Goal: Task Accomplishment & Management: Use online tool/utility

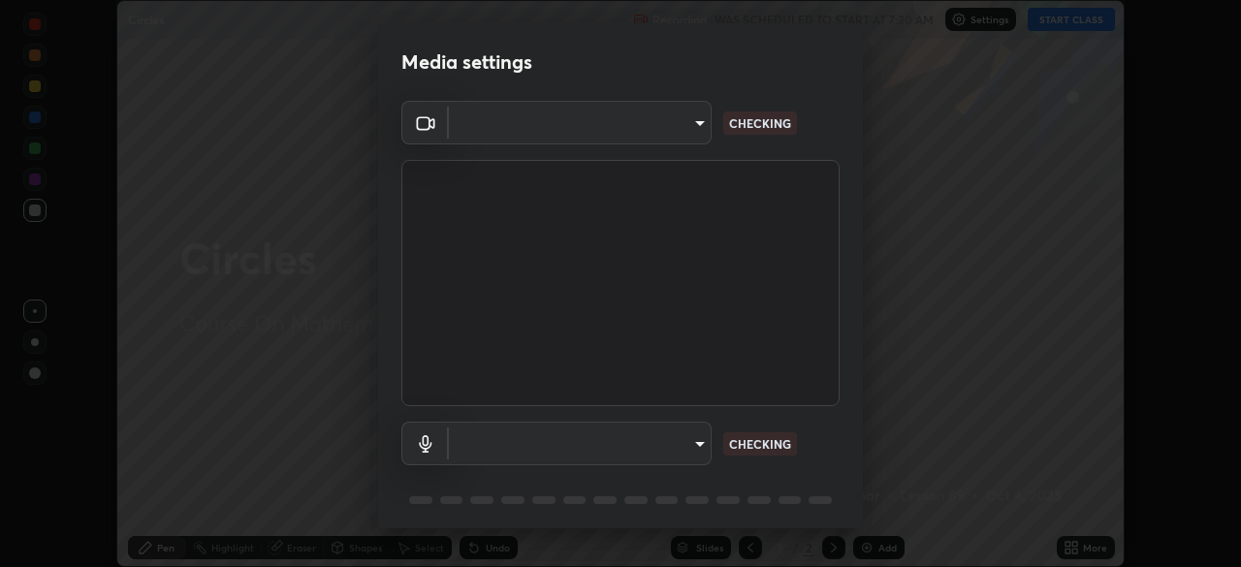
scroll to position [567, 1241]
type input "9233a0e0a263b929919b735b0f084d3bf96293af2dbdf5f4a7f48b79dee29d39"
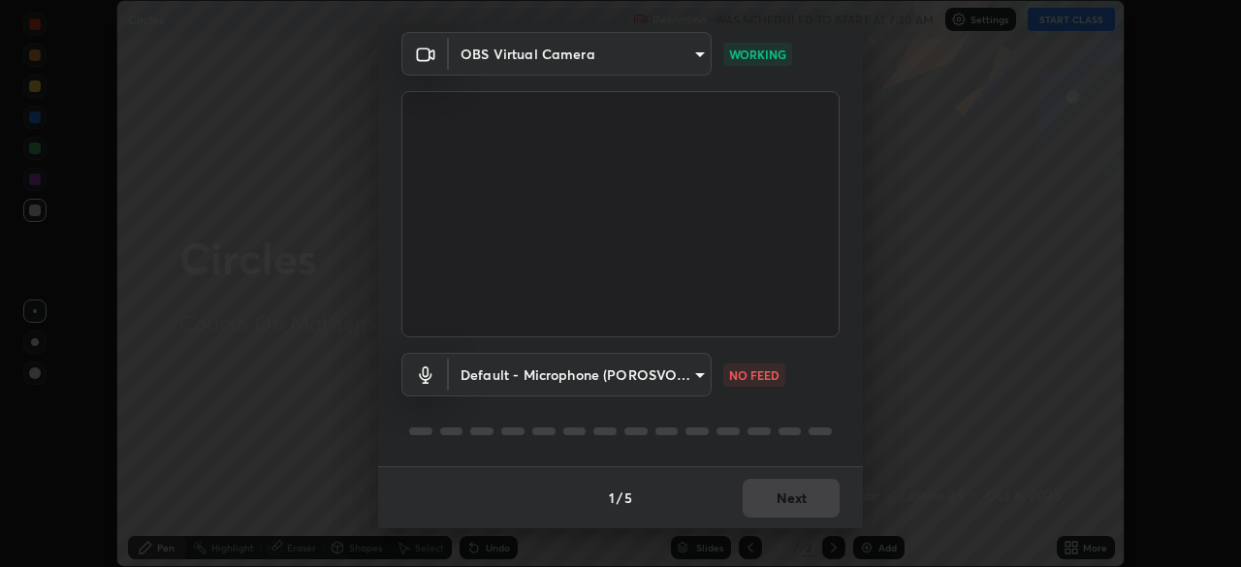
click at [552, 365] on body "Erase all Circles Recording WAS SCHEDULED TO START AT 7:30 AM Settings START CL…" at bounding box center [620, 283] width 1241 height 567
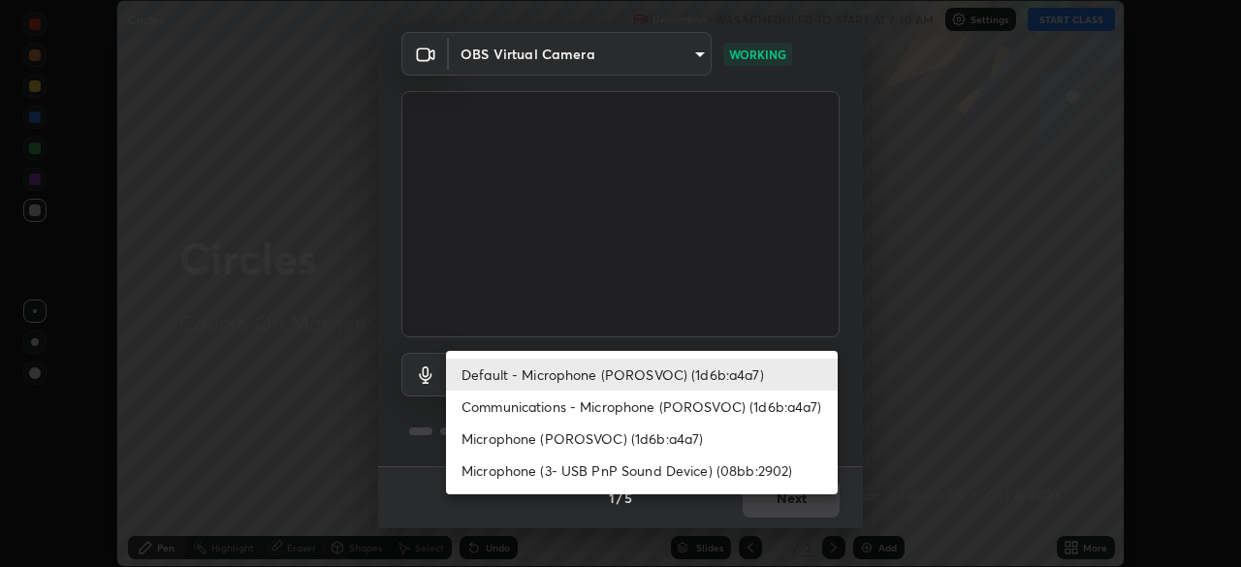
click at [504, 404] on li "Communications - Microphone (POROSVOC) (1d6b:a4a7)" at bounding box center [642, 407] width 392 height 32
type input "communications"
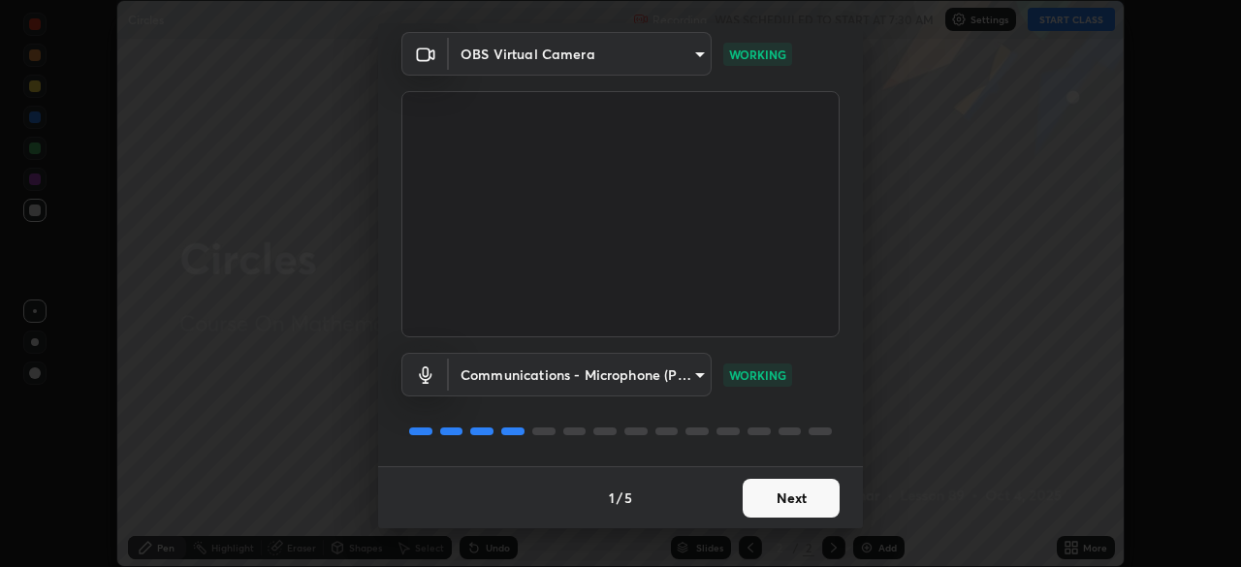
click at [802, 496] on button "Next" at bounding box center [791, 498] width 97 height 39
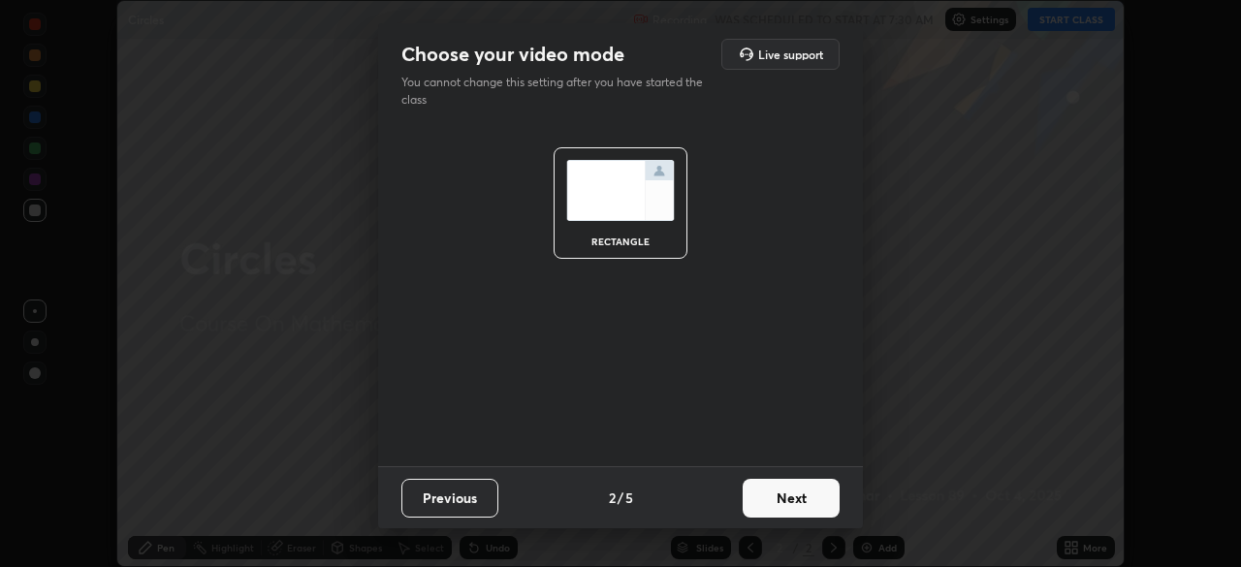
scroll to position [0, 0]
click at [803, 498] on button "Next" at bounding box center [791, 498] width 97 height 39
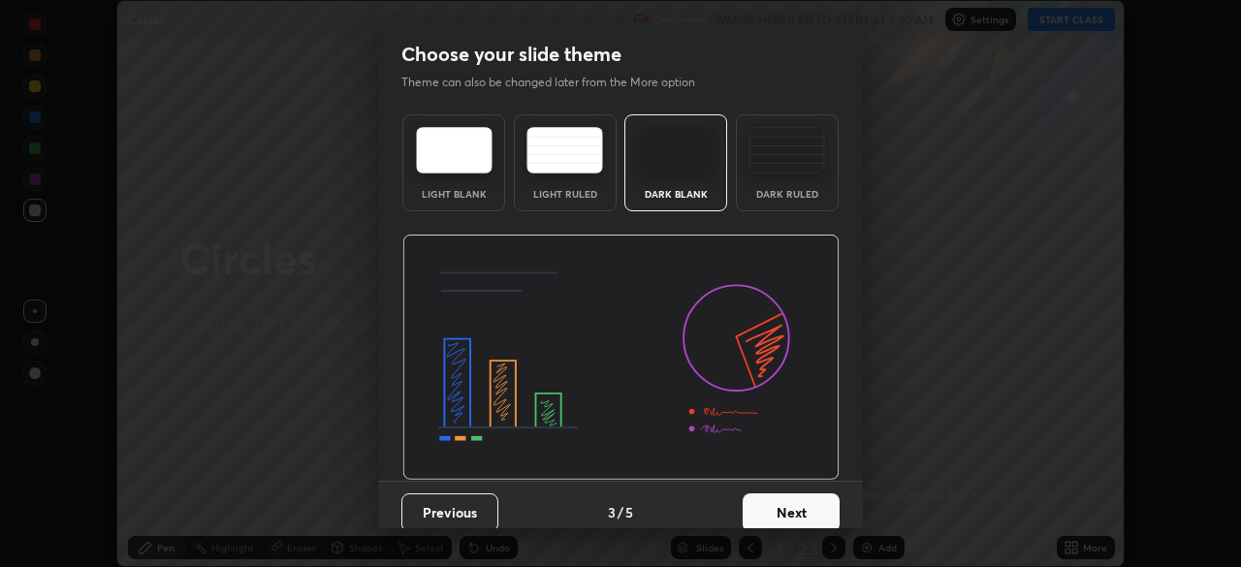
click at [804, 503] on button "Next" at bounding box center [791, 513] width 97 height 39
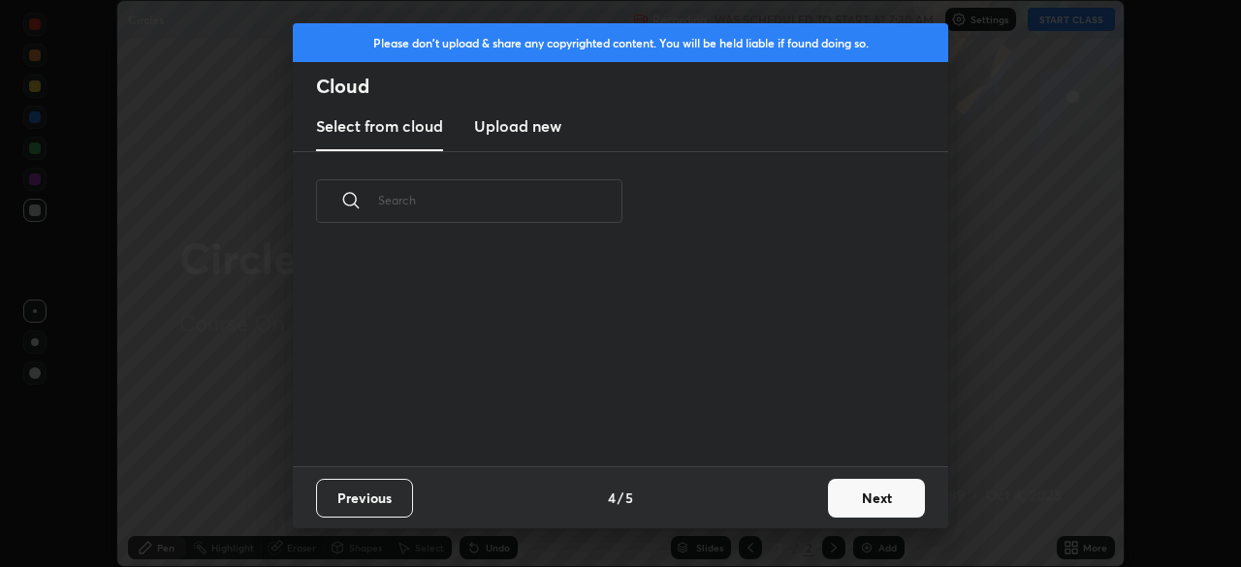
click at [853, 497] on button "Next" at bounding box center [876, 498] width 97 height 39
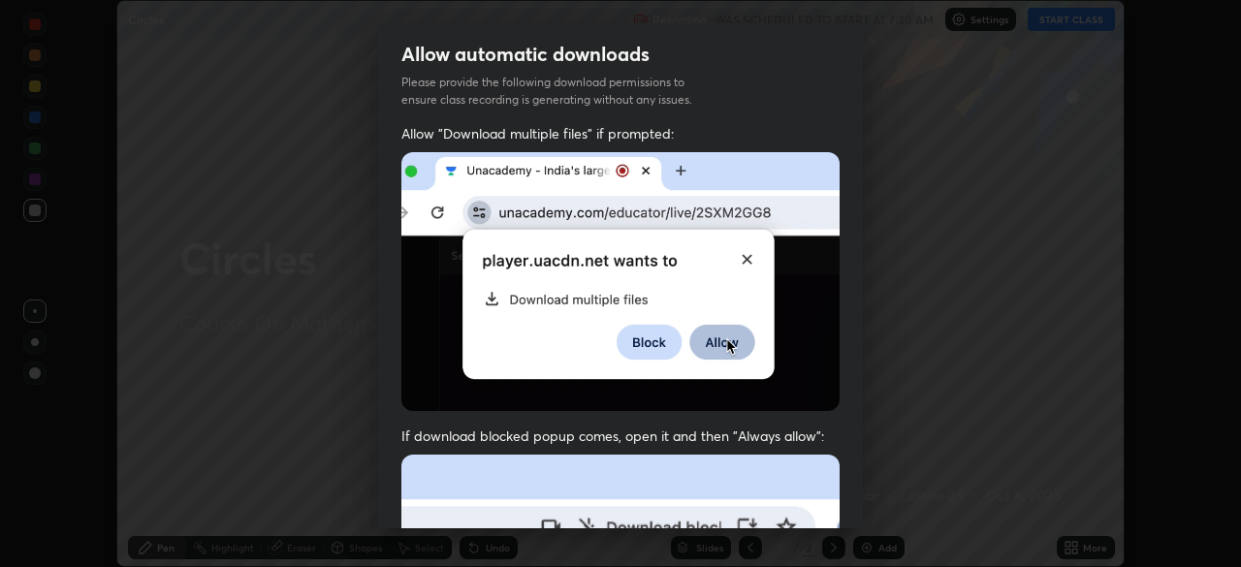
click at [856, 317] on div "Allow "Download multiple files" if prompted: If download blocked popup comes, o…" at bounding box center [620, 532] width 485 height 816
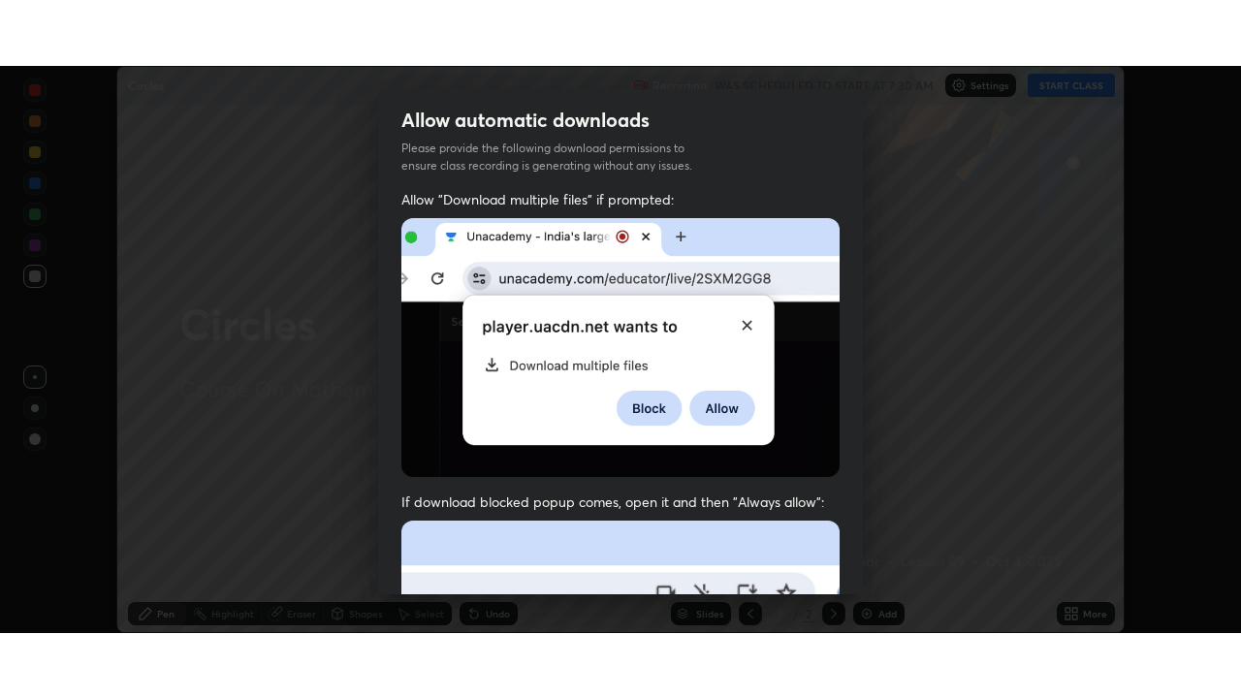
scroll to position [442, 0]
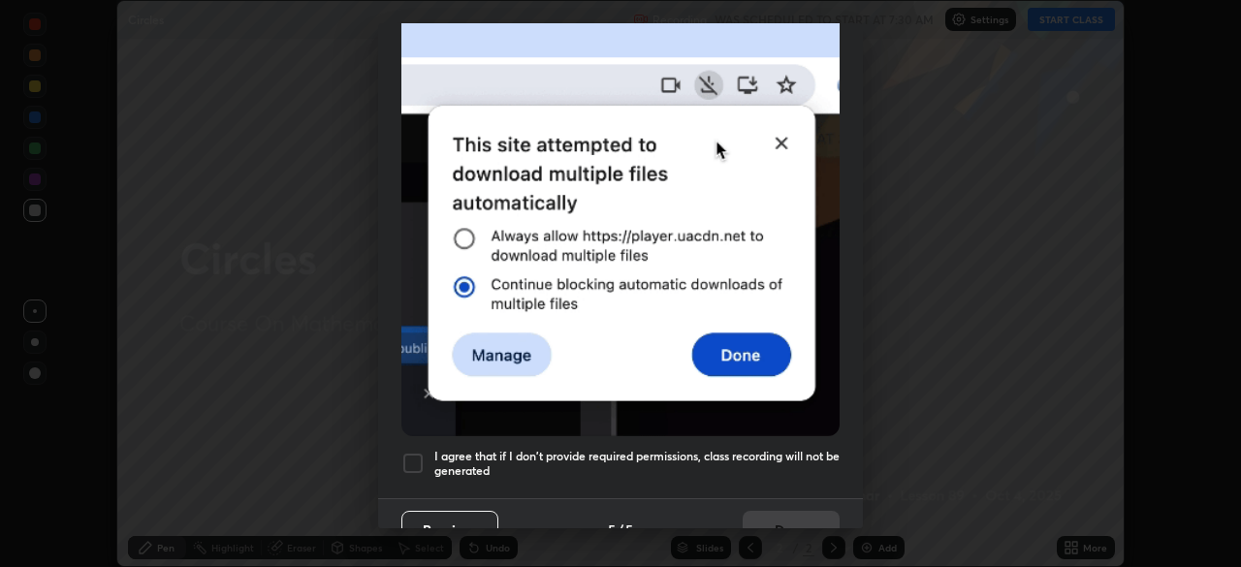
click at [415, 452] on div at bounding box center [412, 463] width 23 height 23
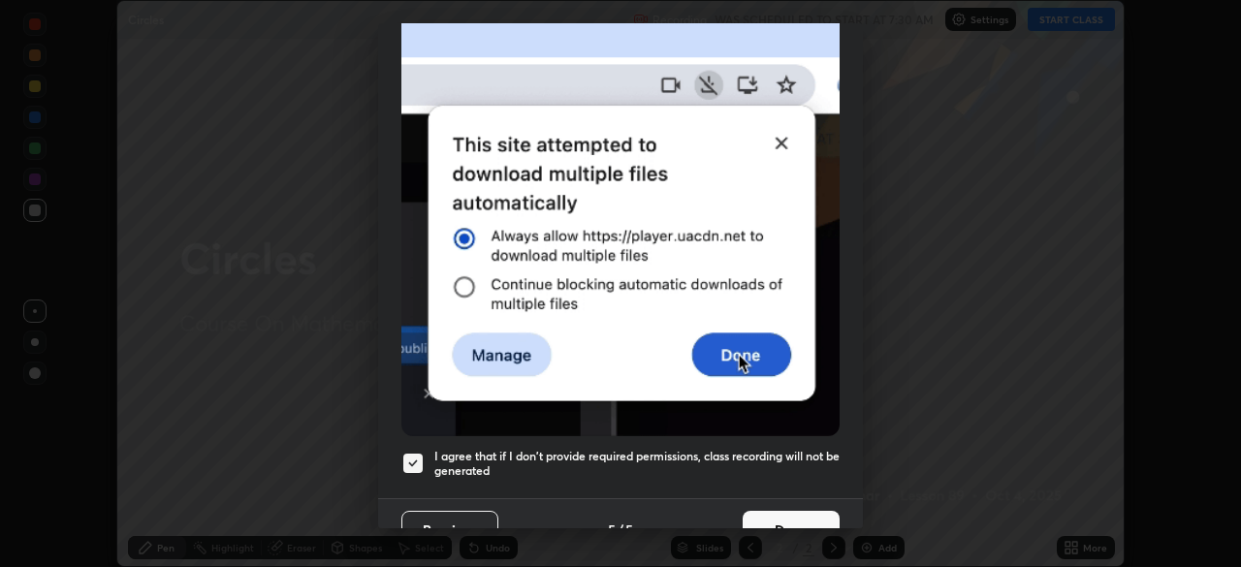
click at [775, 519] on button "Done" at bounding box center [791, 530] width 97 height 39
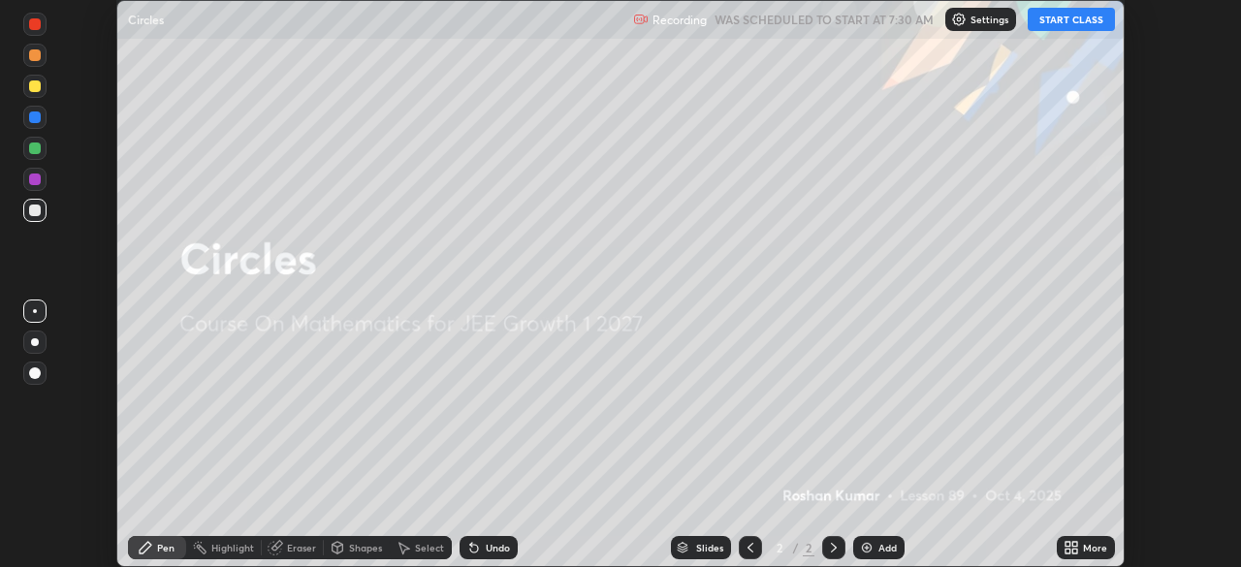
click at [1068, 18] on button "START CLASS" at bounding box center [1071, 19] width 87 height 23
click at [878, 551] on div "Add" at bounding box center [887, 548] width 18 height 10
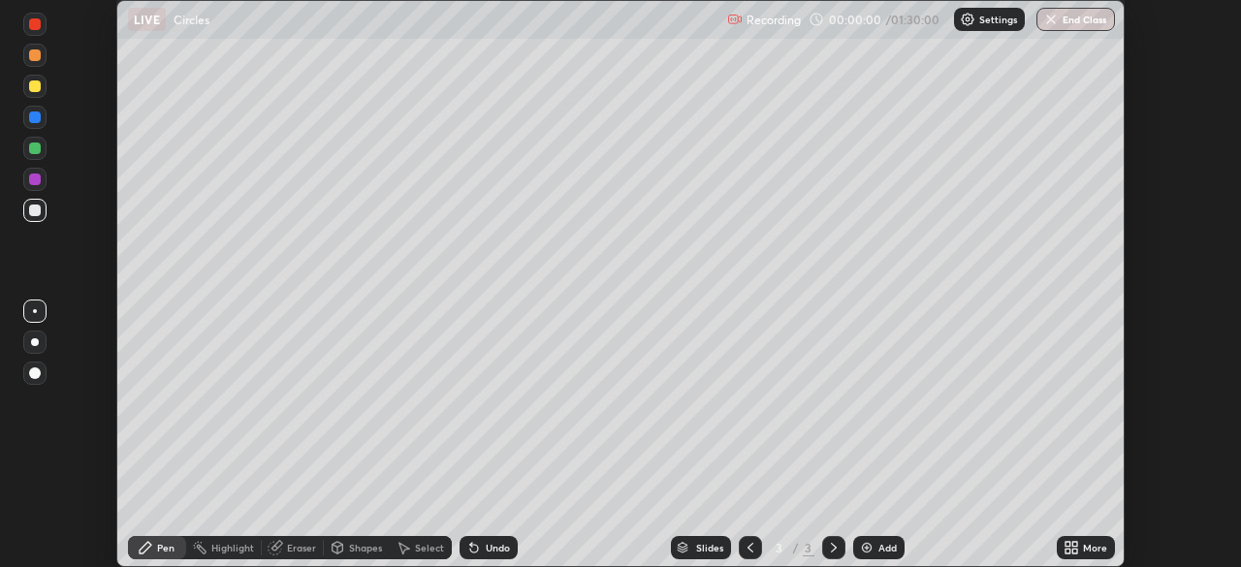
click at [1076, 544] on icon at bounding box center [1074, 544] width 5 height 5
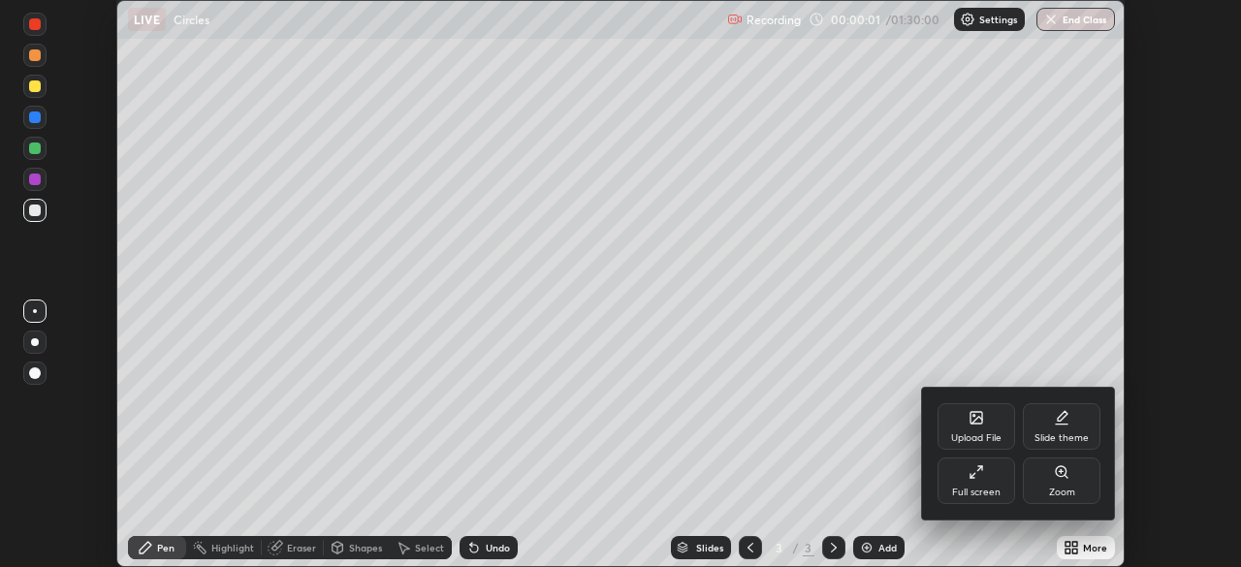
click at [985, 477] on div "Full screen" at bounding box center [977, 481] width 78 height 47
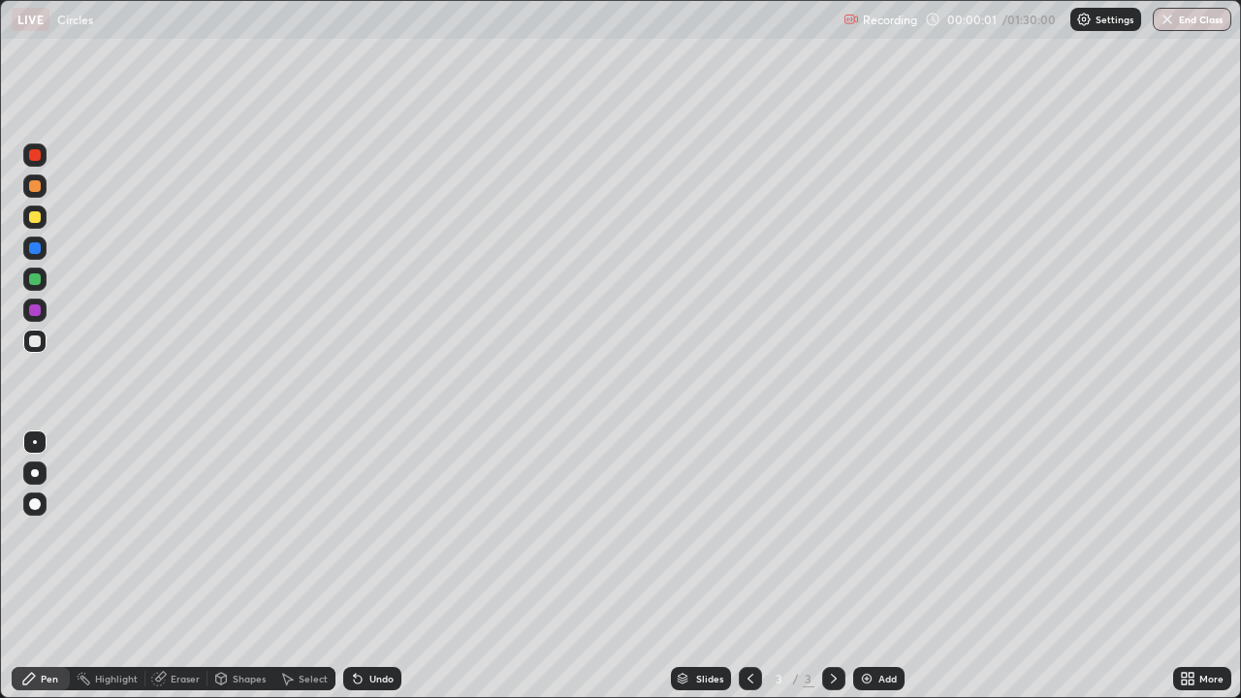
scroll to position [698, 1241]
click at [43, 272] on div at bounding box center [34, 279] width 23 height 23
click at [749, 566] on icon at bounding box center [751, 679] width 16 height 16
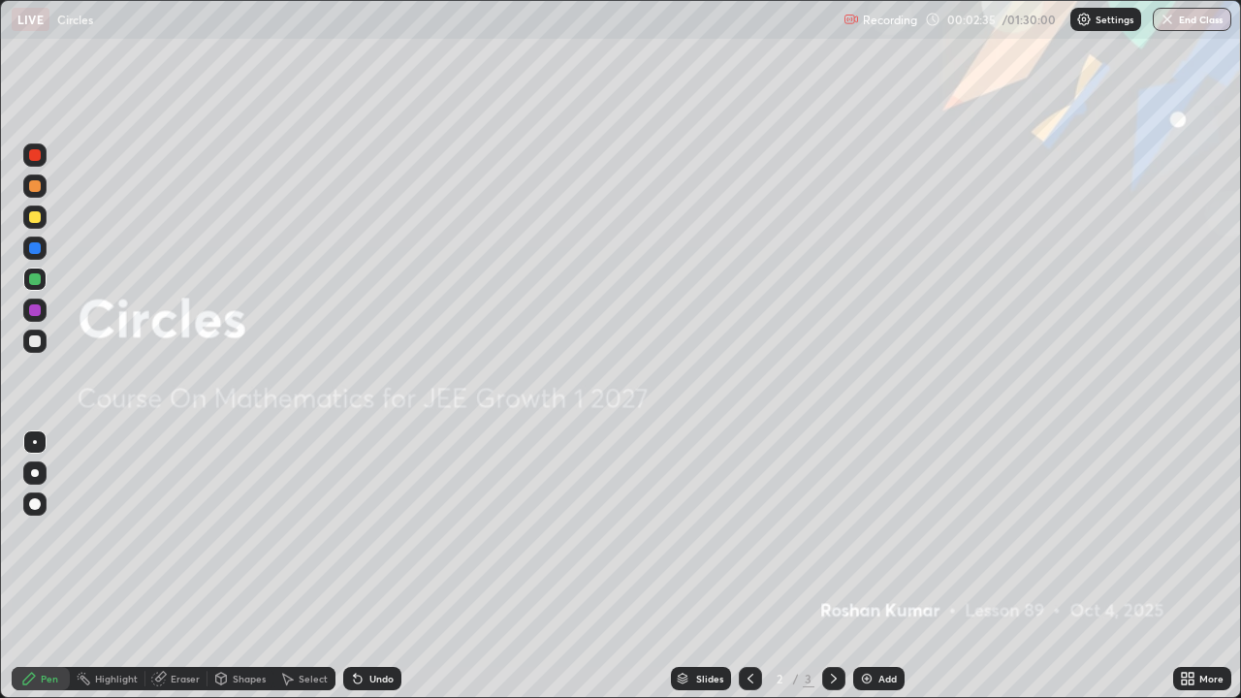
click at [832, 566] on icon at bounding box center [834, 679] width 16 height 16
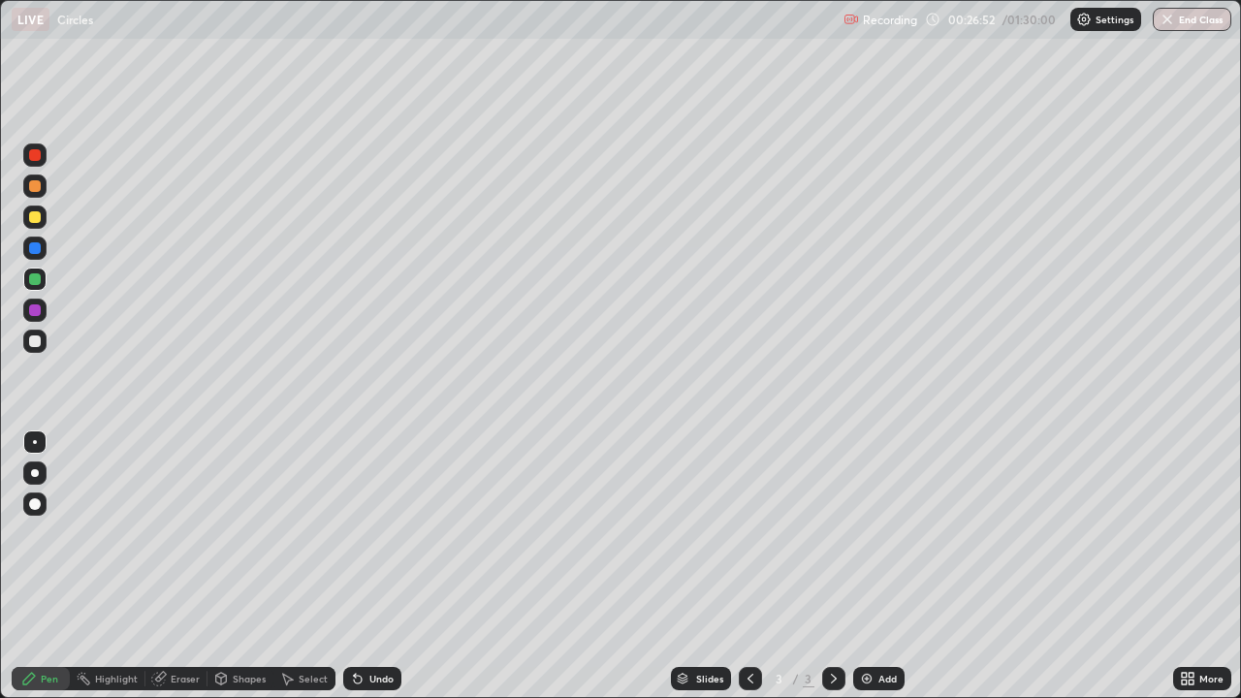
click at [34, 502] on div at bounding box center [35, 504] width 12 height 12
click at [38, 314] on div at bounding box center [35, 310] width 12 height 12
click at [38, 222] on div at bounding box center [35, 217] width 12 height 12
click at [35, 156] on div at bounding box center [35, 155] width 12 height 12
click at [37, 248] on div at bounding box center [35, 248] width 12 height 12
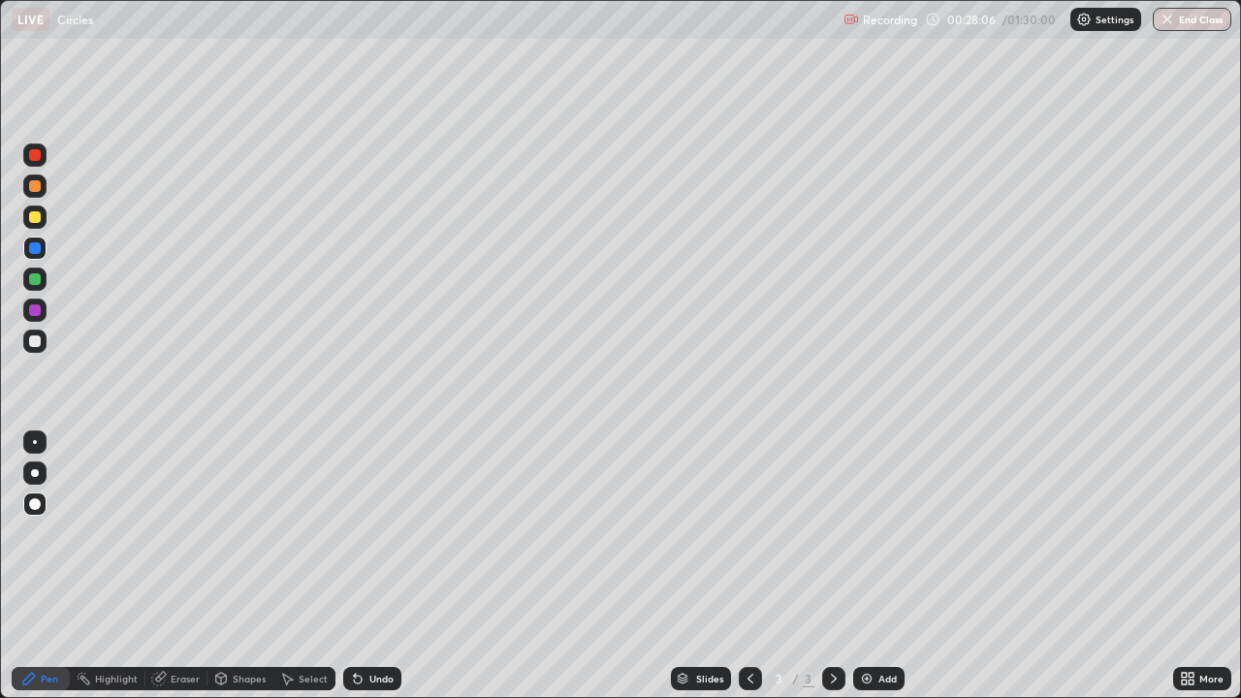
click at [36, 279] on div at bounding box center [35, 279] width 12 height 12
click at [37, 248] on div at bounding box center [35, 248] width 12 height 12
click at [46, 218] on div at bounding box center [34, 217] width 23 height 23
click at [864, 566] on img at bounding box center [867, 679] width 16 height 16
click at [34, 155] on div at bounding box center [35, 155] width 12 height 12
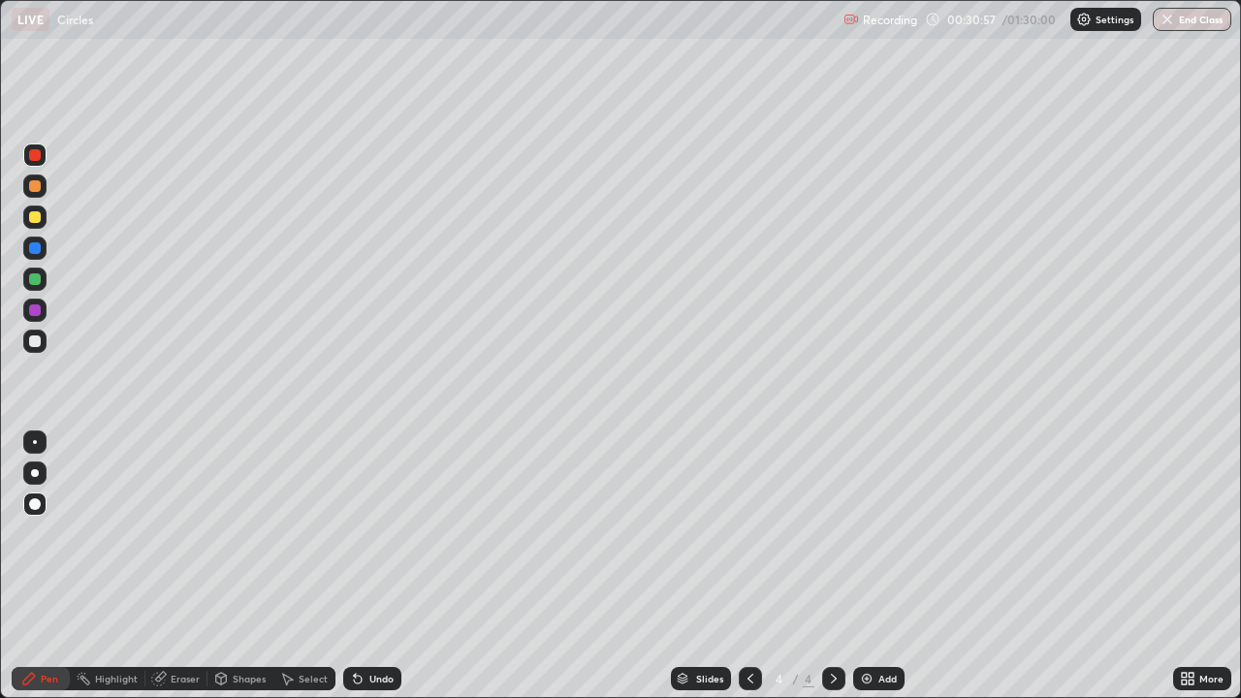
click at [35, 310] on div at bounding box center [35, 310] width 12 height 12
click at [37, 156] on div at bounding box center [35, 155] width 12 height 12
click at [35, 277] on div at bounding box center [35, 279] width 12 height 12
click at [38, 247] on div at bounding box center [35, 248] width 12 height 12
click at [36, 217] on div at bounding box center [35, 217] width 12 height 12
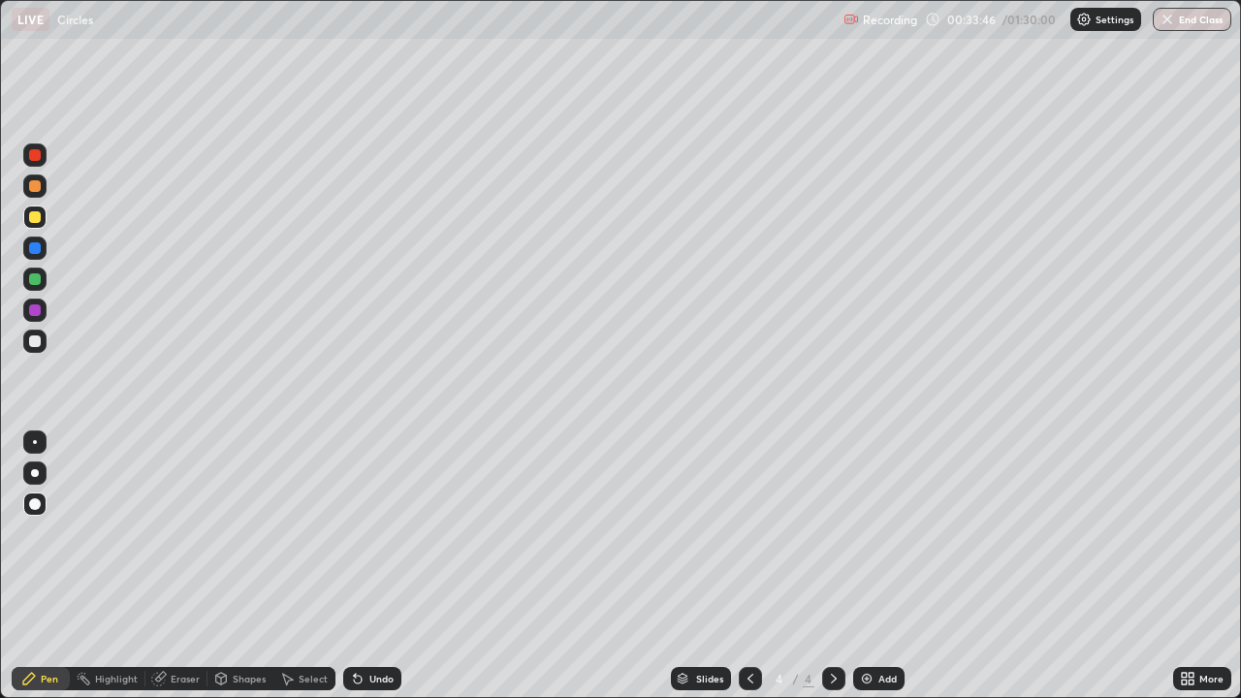
click at [239, 566] on div "Shapes" at bounding box center [249, 679] width 33 height 10
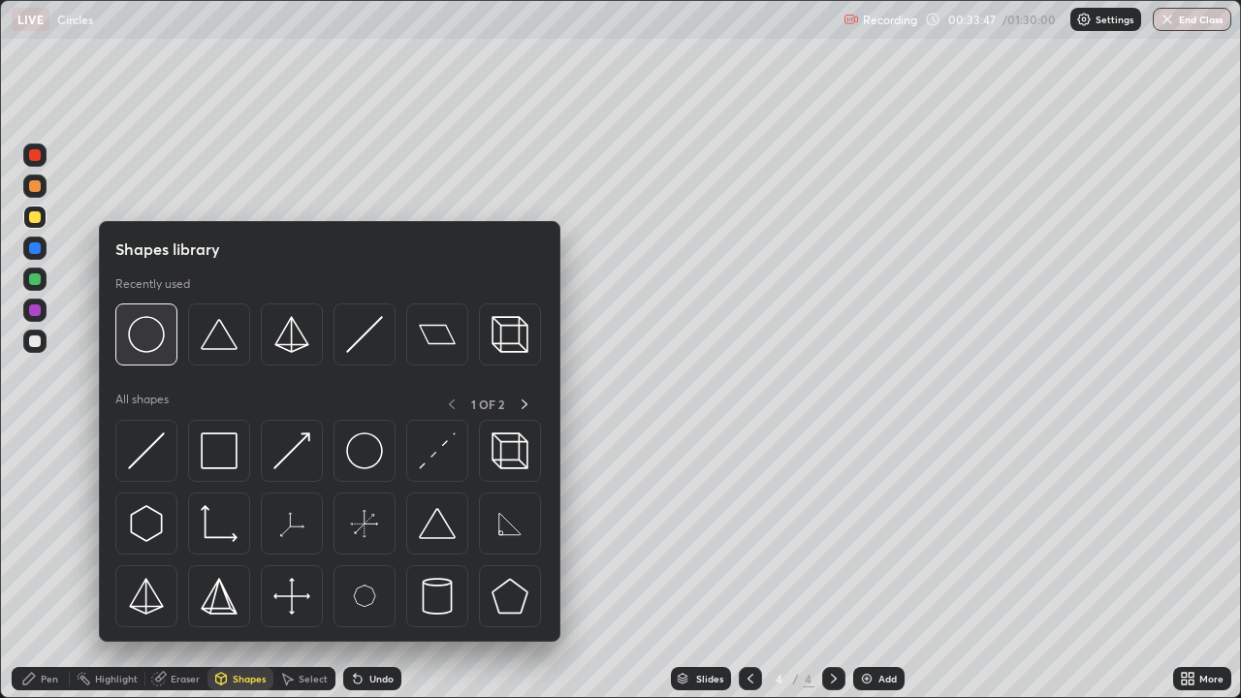
click at [156, 343] on img at bounding box center [146, 334] width 37 height 37
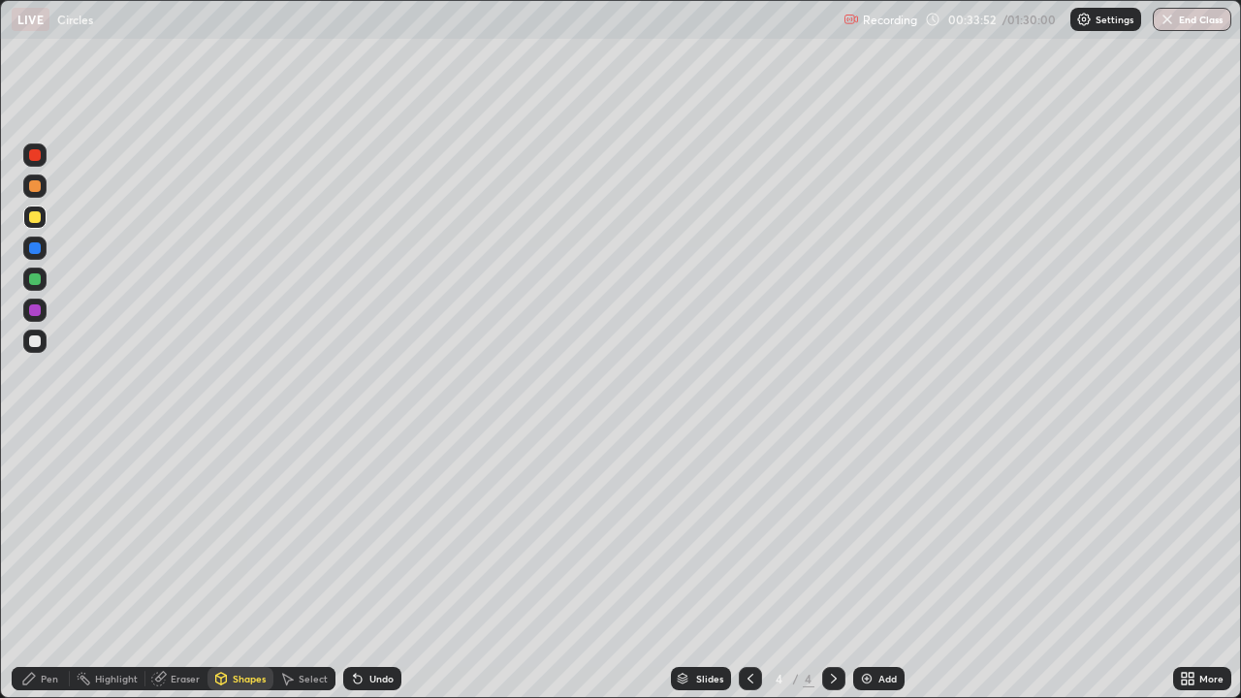
click at [48, 566] on div "Pen" at bounding box center [49, 679] width 17 height 10
click at [32, 158] on div at bounding box center [35, 155] width 12 height 12
click at [34, 273] on div at bounding box center [35, 279] width 12 height 12
click at [38, 342] on div at bounding box center [35, 341] width 12 height 12
click at [36, 309] on div at bounding box center [35, 310] width 12 height 12
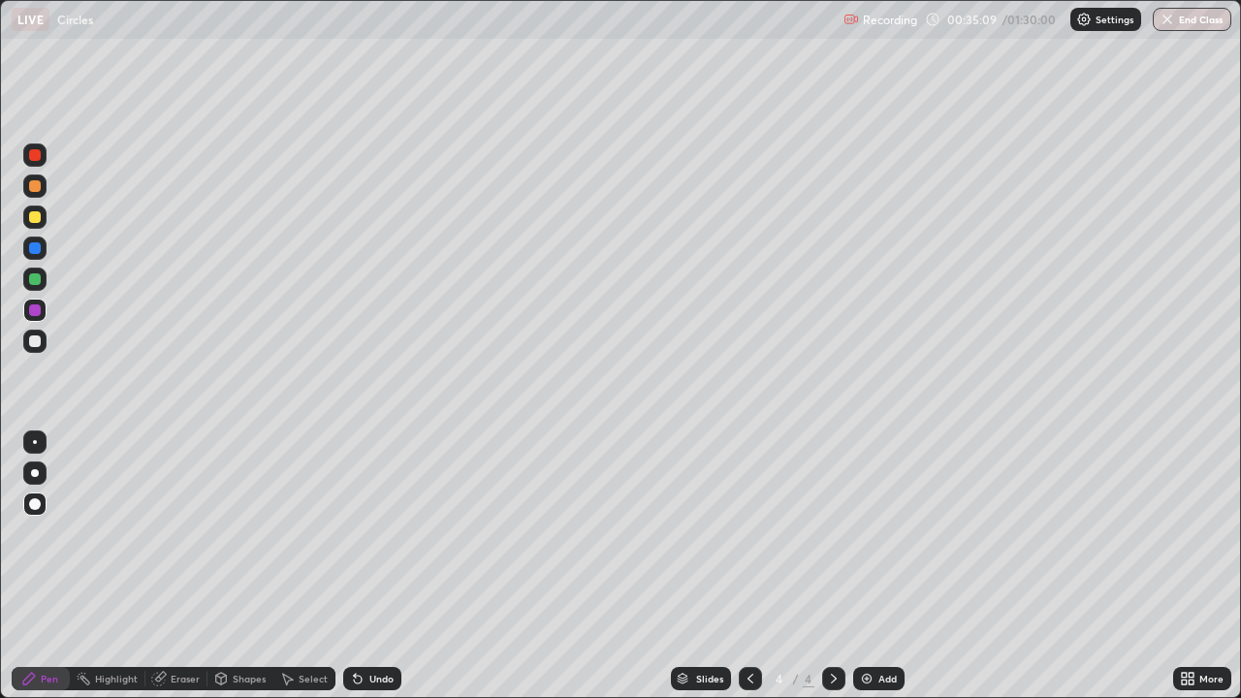
click at [33, 186] on div at bounding box center [35, 186] width 12 height 12
click at [34, 341] on div at bounding box center [35, 341] width 12 height 12
click at [40, 250] on div at bounding box center [35, 248] width 12 height 12
click at [37, 279] on div at bounding box center [35, 279] width 12 height 12
click at [1184, 566] on div "More" at bounding box center [1202, 678] width 58 height 39
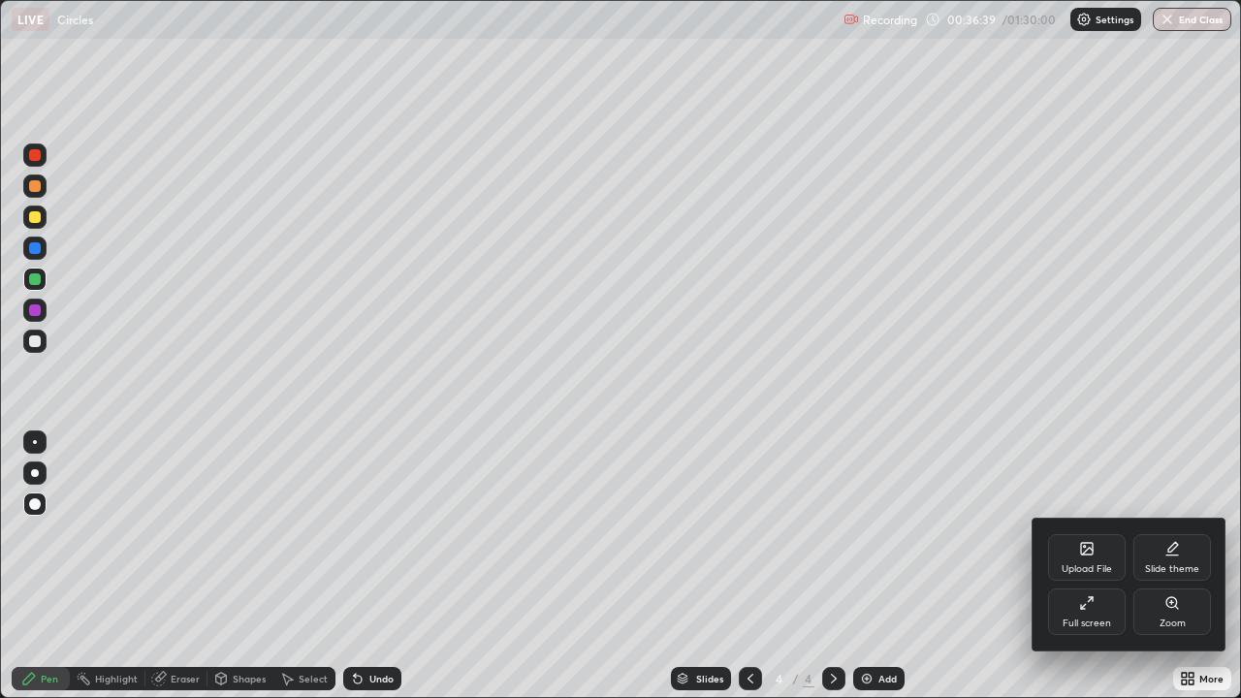
click at [1197, 566] on div at bounding box center [620, 349] width 1241 height 698
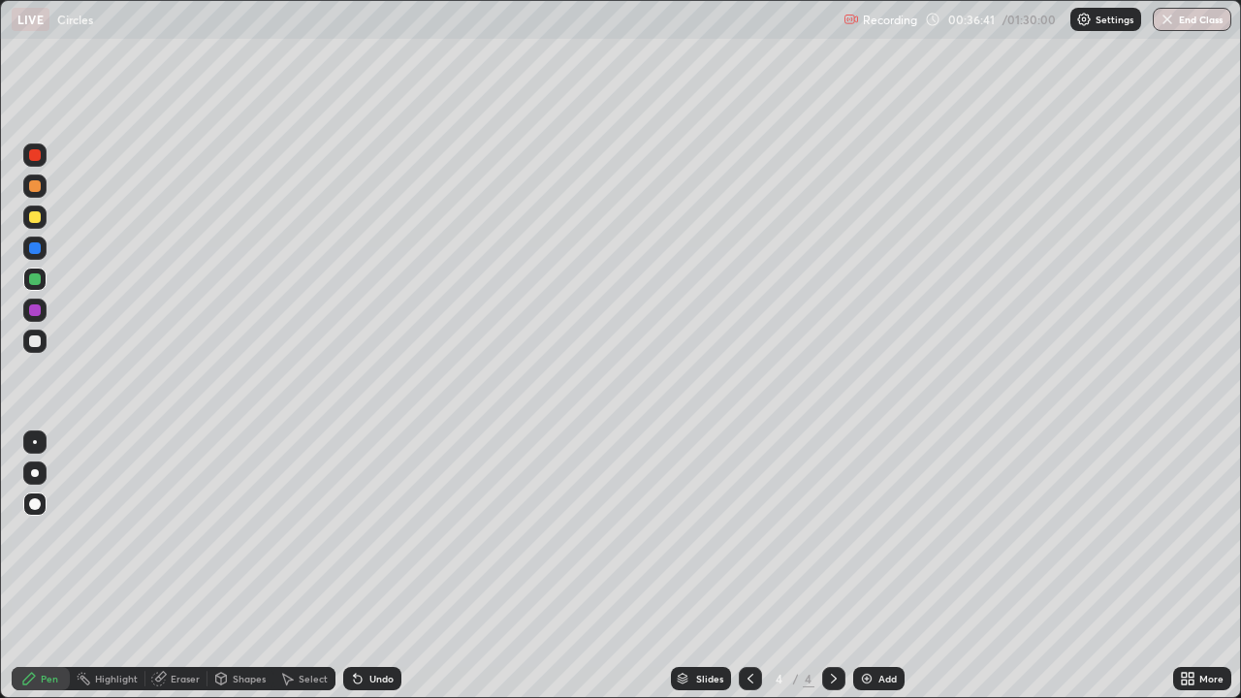
click at [1195, 566] on div "More" at bounding box center [1202, 678] width 58 height 39
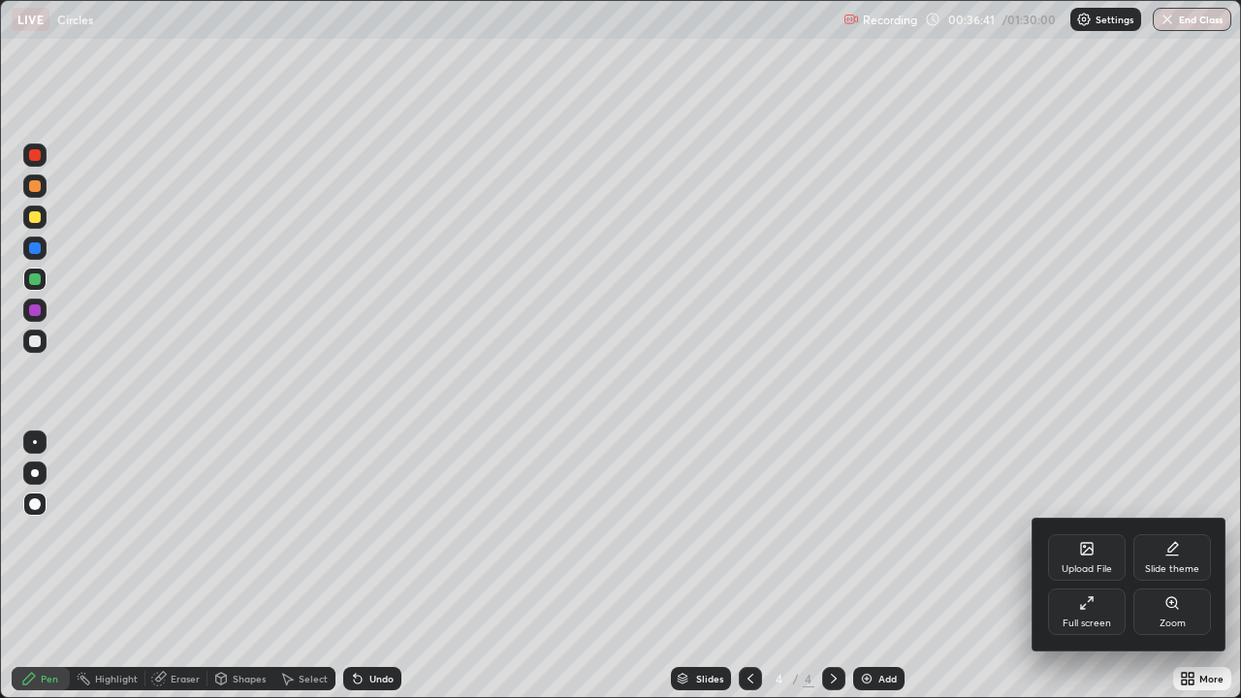
click at [1184, 566] on div at bounding box center [620, 349] width 1241 height 698
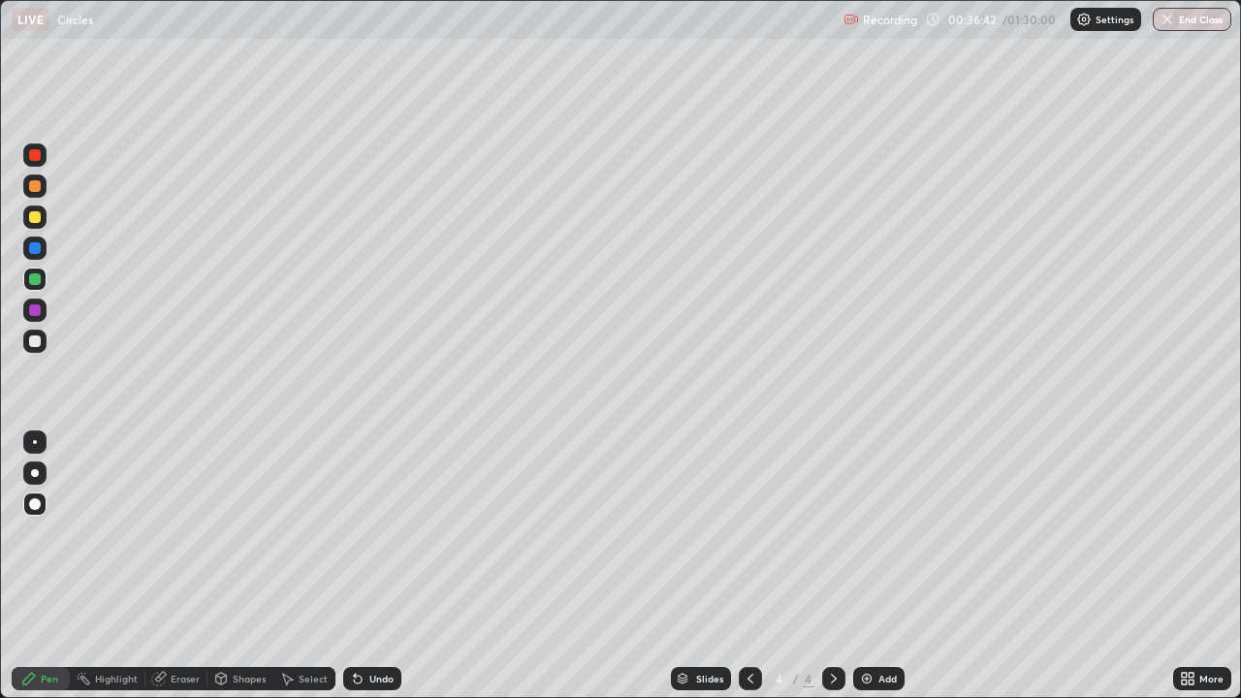
click at [1185, 566] on div "More" at bounding box center [1202, 678] width 58 height 39
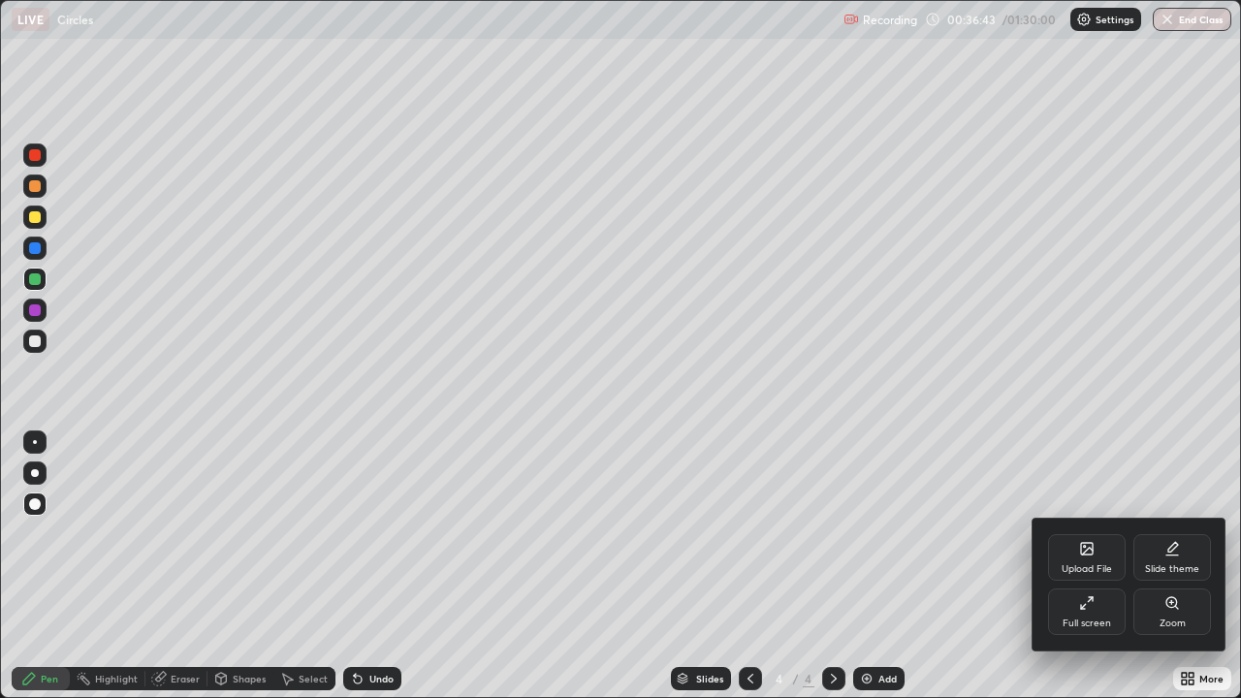
click at [1197, 566] on div "Zoom" at bounding box center [1173, 612] width 78 height 47
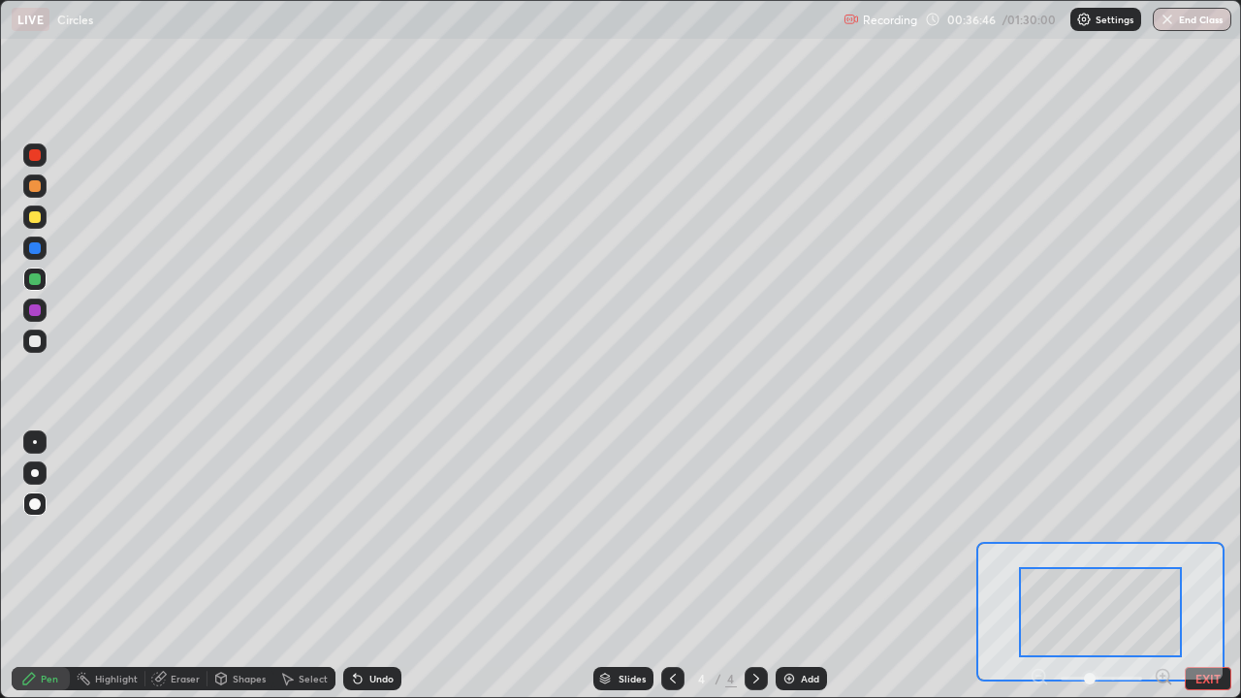
click at [1206, 566] on button "EXIT" at bounding box center [1208, 678] width 47 height 23
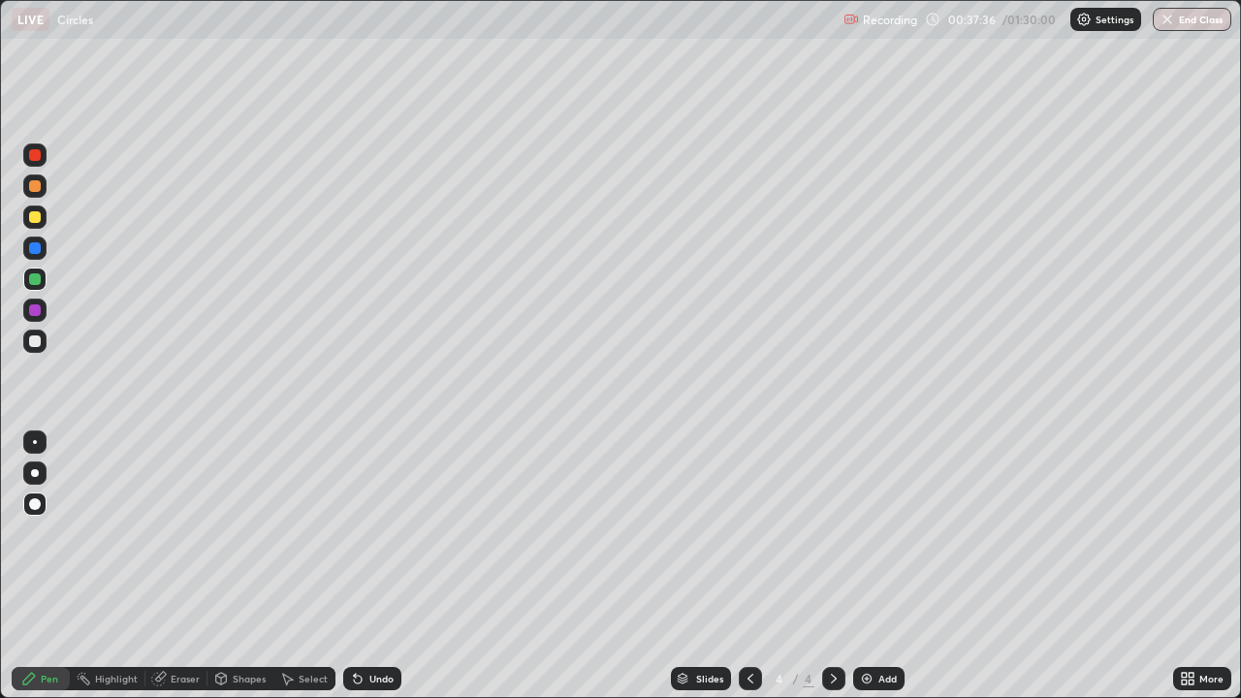
click at [862, 566] on img at bounding box center [867, 679] width 16 height 16
click at [37, 157] on div at bounding box center [35, 155] width 12 height 12
click at [34, 217] on div at bounding box center [35, 217] width 12 height 12
click at [36, 309] on div at bounding box center [35, 310] width 12 height 12
click at [35, 280] on div at bounding box center [35, 279] width 12 height 12
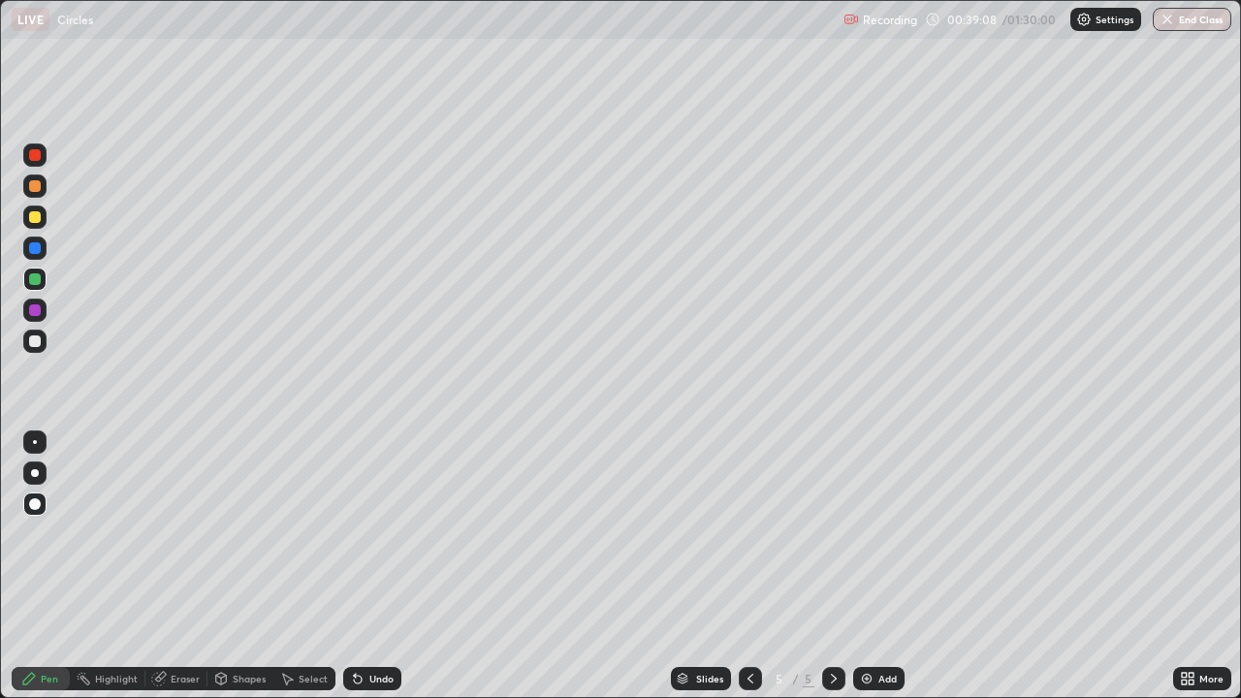
click at [36, 249] on div at bounding box center [35, 248] width 12 height 12
click at [38, 310] on div at bounding box center [35, 310] width 12 height 12
click at [36, 284] on div at bounding box center [35, 279] width 12 height 12
click at [35, 156] on div at bounding box center [35, 155] width 12 height 12
click at [33, 308] on div at bounding box center [35, 310] width 12 height 12
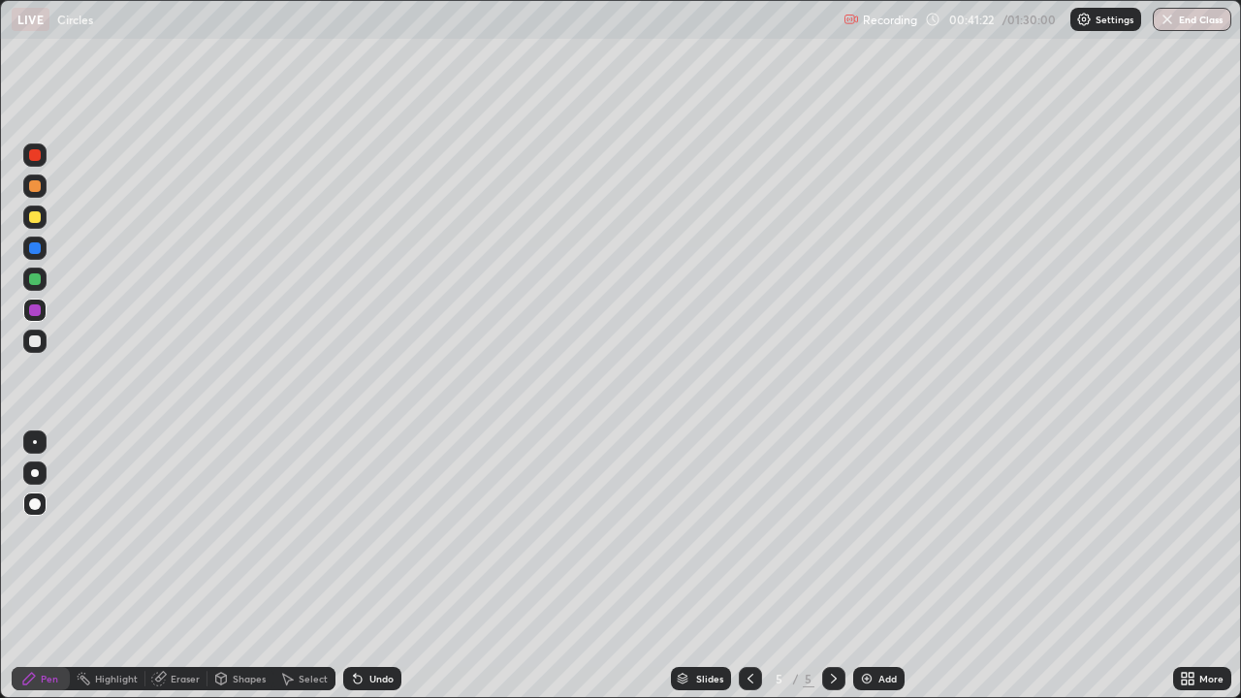
click at [35, 159] on div at bounding box center [35, 155] width 12 height 12
click at [749, 566] on icon at bounding box center [751, 679] width 16 height 16
click at [748, 566] on icon at bounding box center [751, 679] width 16 height 16
click at [739, 566] on div at bounding box center [750, 678] width 23 height 23
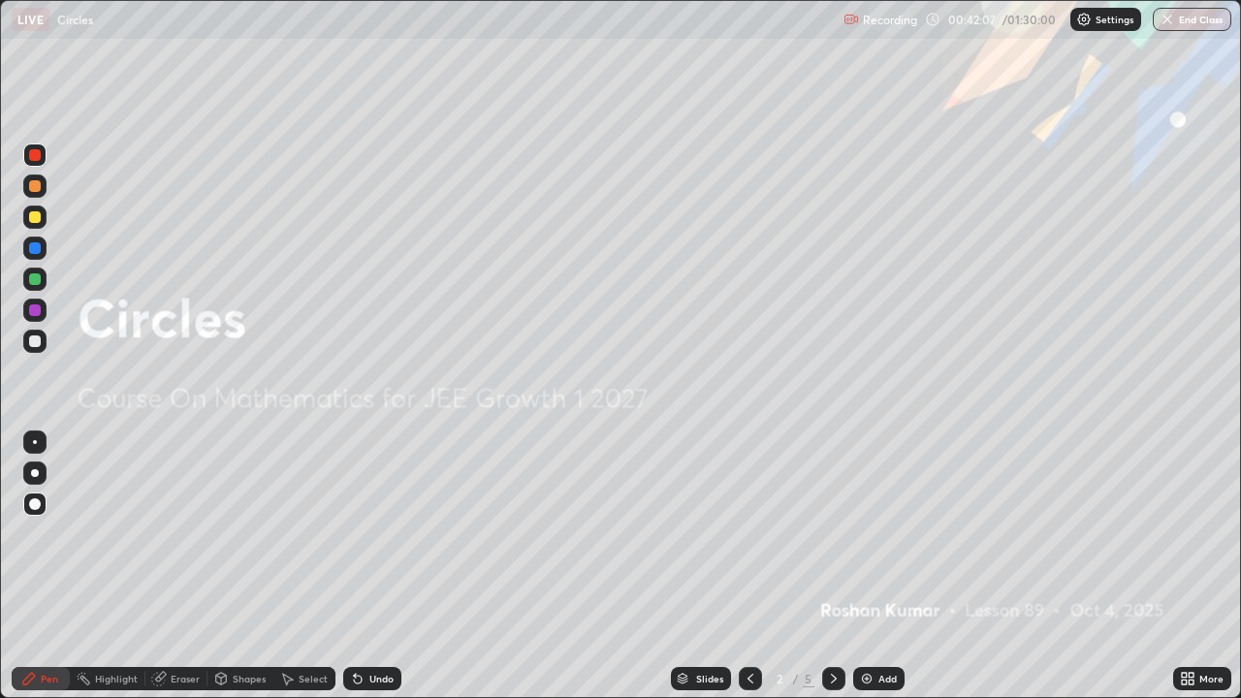
click at [832, 566] on icon at bounding box center [834, 679] width 16 height 16
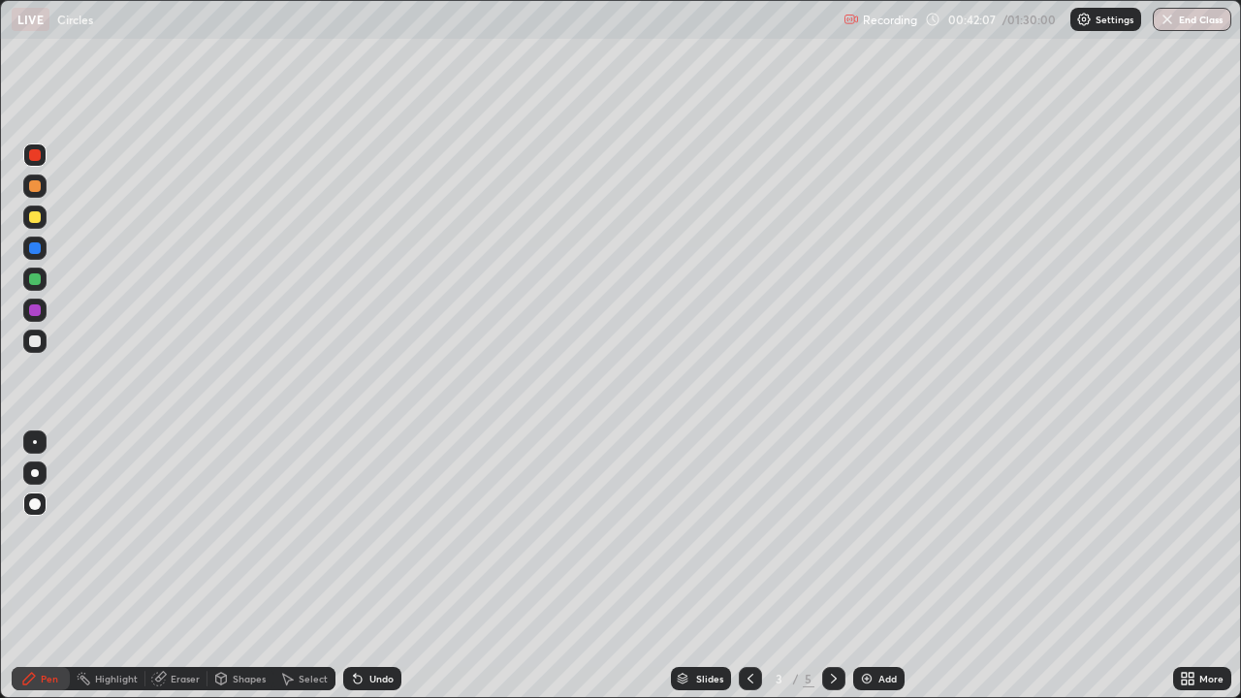
click at [831, 566] on icon at bounding box center [834, 679] width 16 height 16
click at [830, 566] on icon at bounding box center [834, 679] width 16 height 16
click at [867, 566] on img at bounding box center [867, 679] width 16 height 16
click at [35, 212] on div at bounding box center [35, 217] width 12 height 12
click at [39, 344] on div at bounding box center [35, 341] width 12 height 12
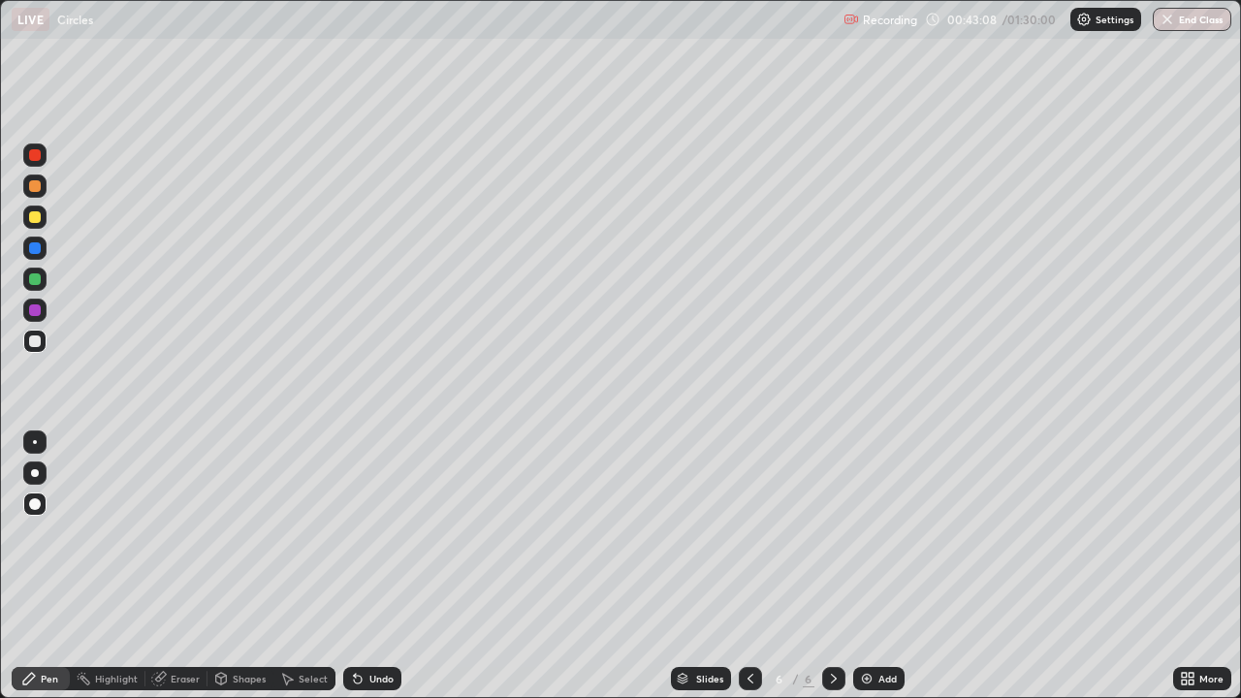
click at [35, 247] on div at bounding box center [35, 248] width 12 height 12
click at [39, 279] on div at bounding box center [35, 279] width 12 height 12
click at [40, 308] on div at bounding box center [35, 310] width 12 height 12
click at [36, 218] on div at bounding box center [35, 217] width 12 height 12
click at [35, 154] on div at bounding box center [35, 155] width 12 height 12
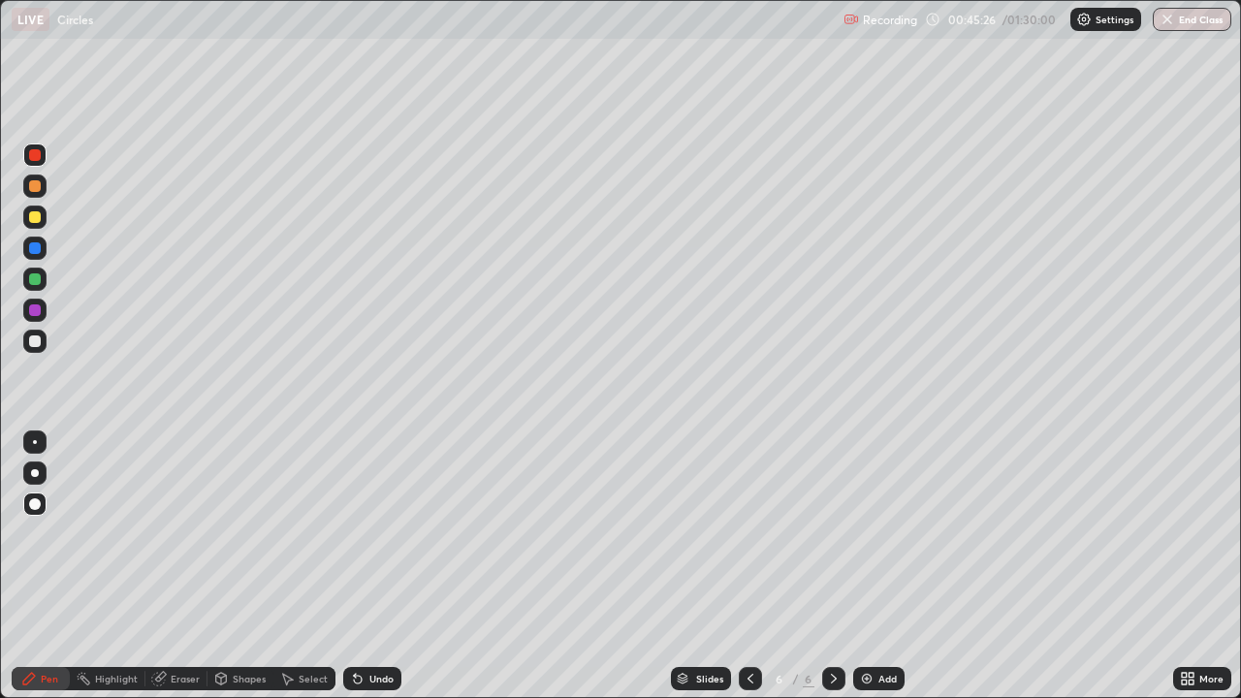
click at [35, 246] on div at bounding box center [35, 248] width 12 height 12
click at [39, 310] on div at bounding box center [35, 310] width 12 height 12
click at [36, 338] on div at bounding box center [35, 341] width 12 height 12
click at [36, 279] on div at bounding box center [35, 279] width 12 height 12
click at [750, 566] on icon at bounding box center [751, 679] width 6 height 10
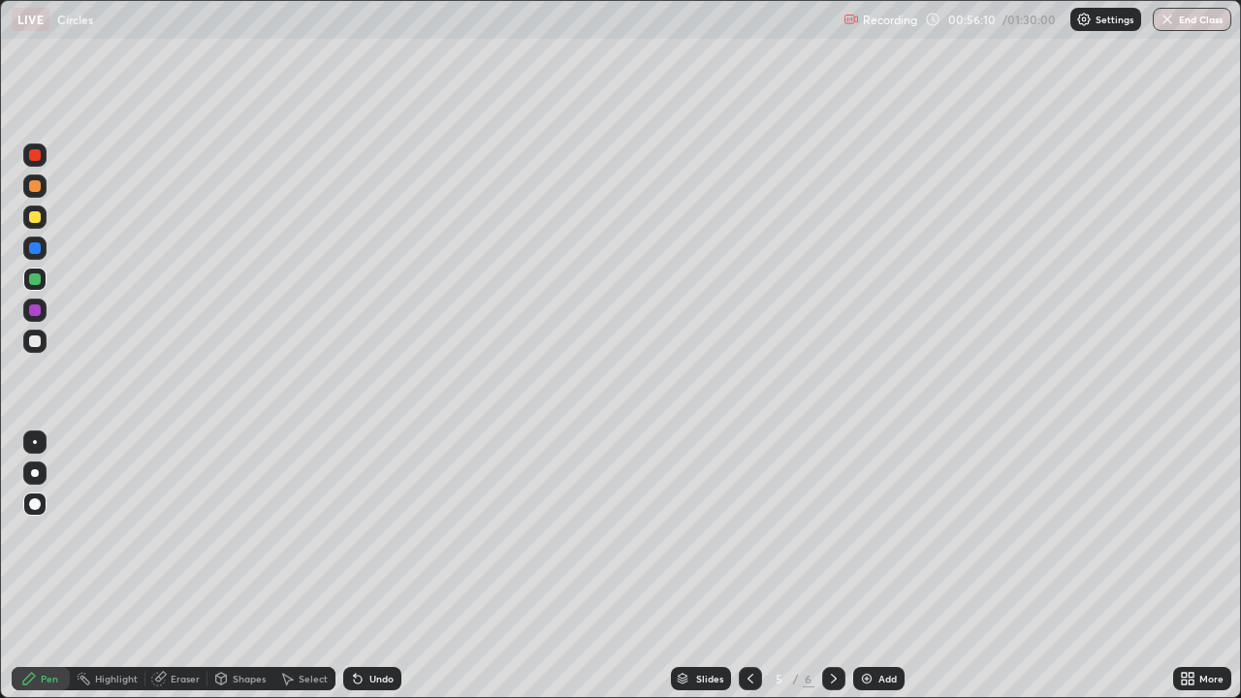
click at [832, 566] on icon at bounding box center [834, 679] width 16 height 16
click at [749, 566] on icon at bounding box center [751, 679] width 16 height 16
click at [747, 566] on icon at bounding box center [751, 679] width 16 height 16
click at [832, 566] on icon at bounding box center [834, 679] width 16 height 16
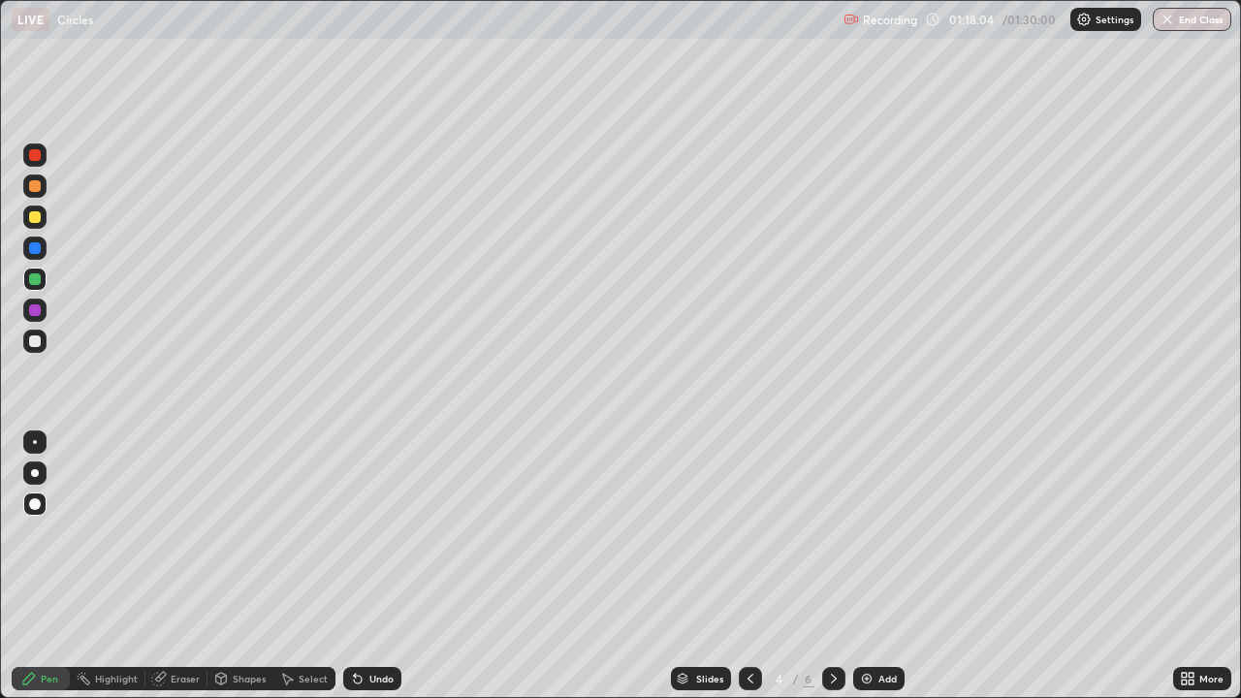
click at [832, 566] on icon at bounding box center [834, 679] width 16 height 16
click at [1188, 19] on button "End Class" at bounding box center [1192, 19] width 79 height 23
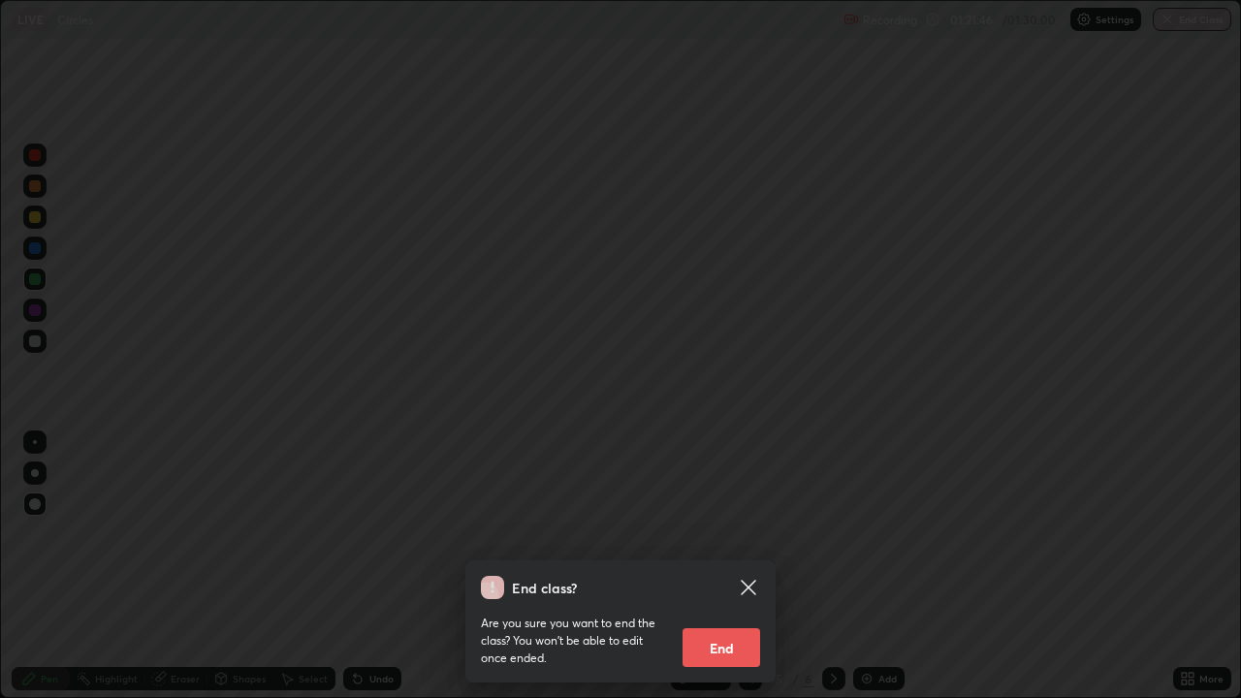
click at [708, 566] on button "End" at bounding box center [722, 647] width 78 height 39
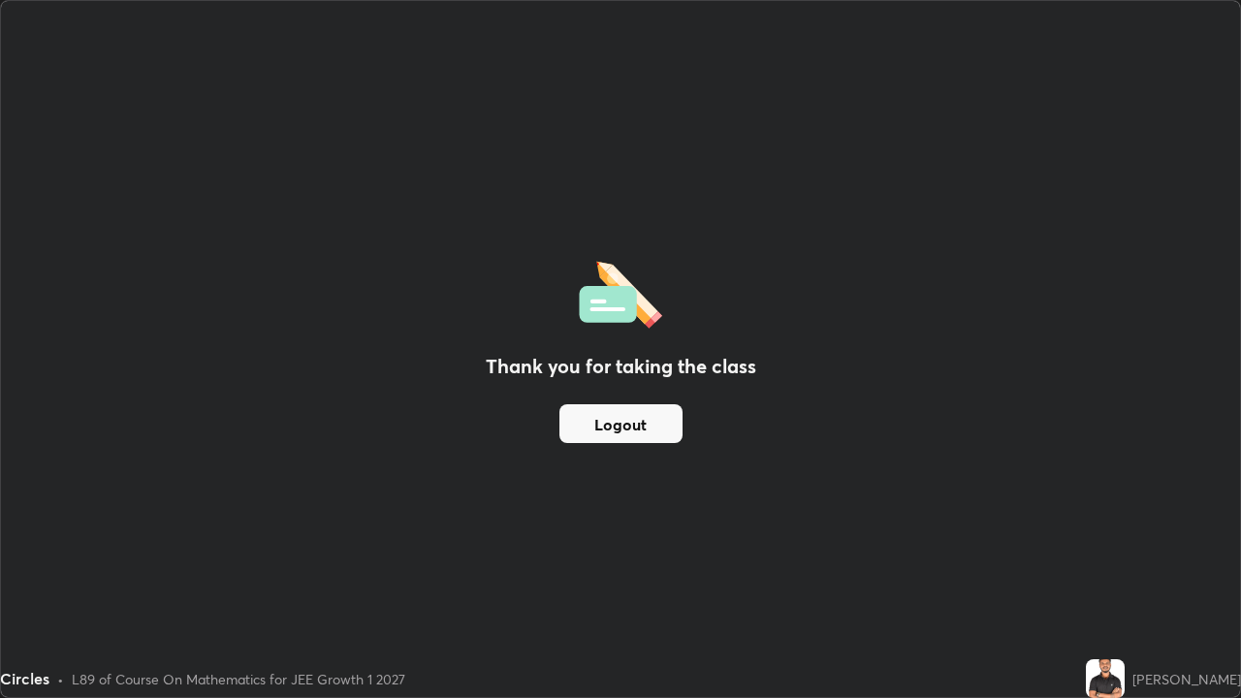
click at [598, 428] on button "Logout" at bounding box center [620, 423] width 123 height 39
